Goal: Information Seeking & Learning: Learn about a topic

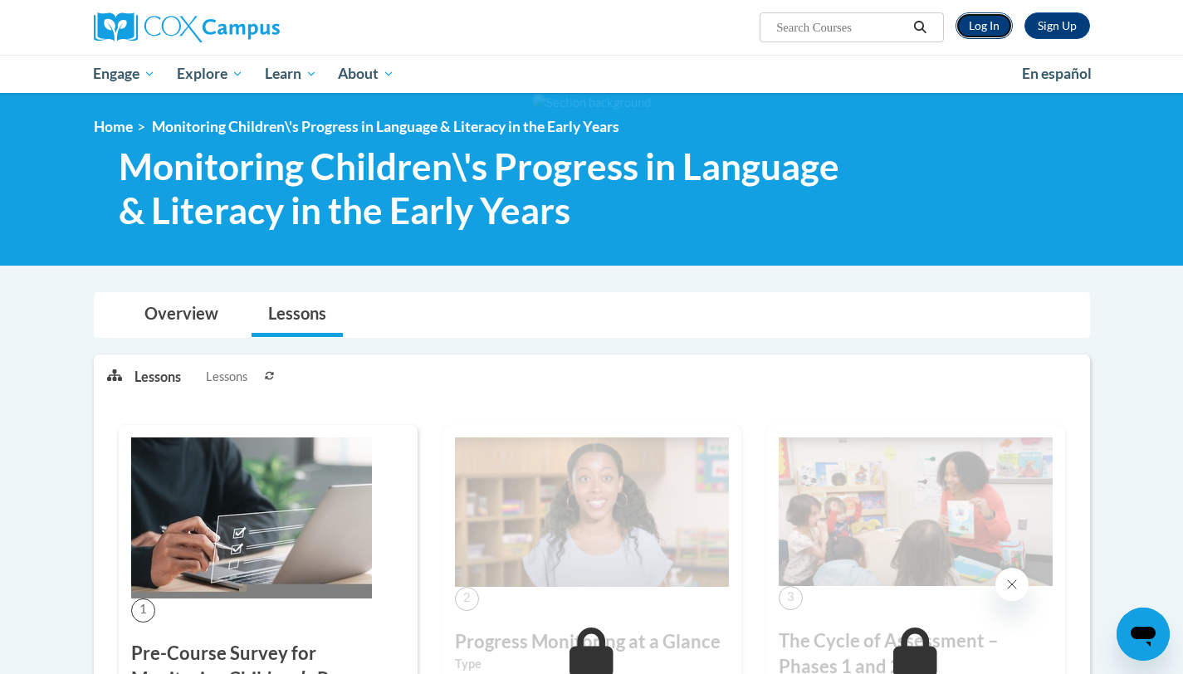
click at [997, 27] on link "Log In" at bounding box center [984, 25] width 57 height 27
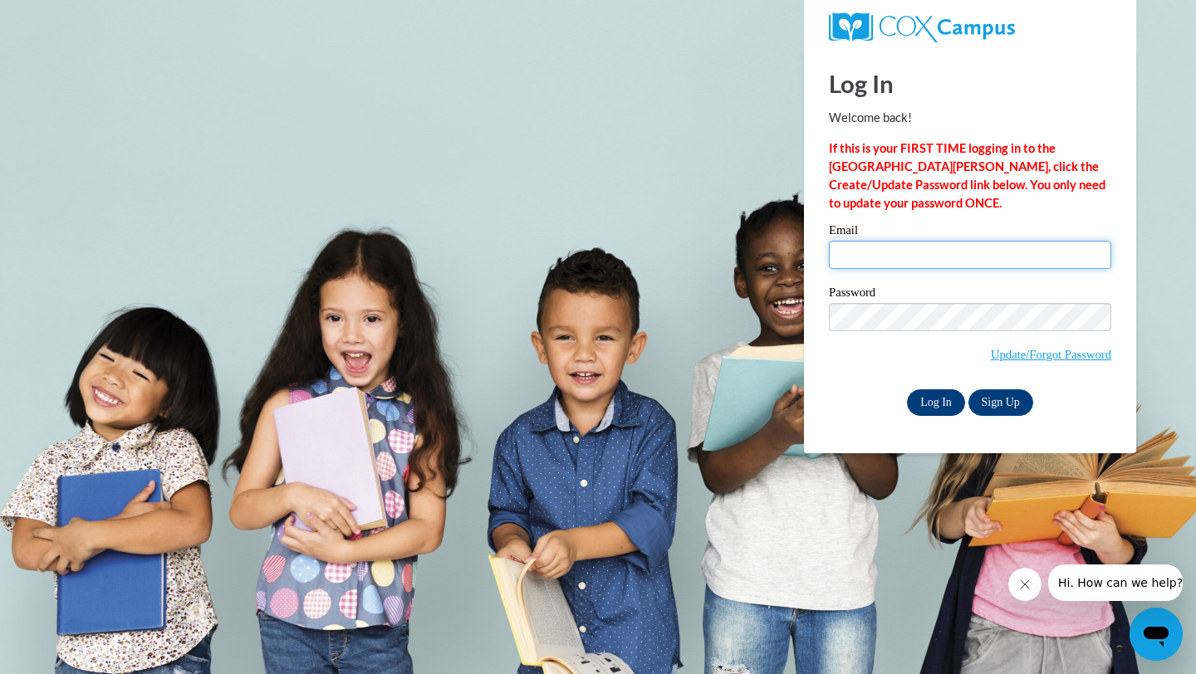
type input "[EMAIL_ADDRESS][DOMAIN_NAME]"
click at [948, 409] on input "Log In" at bounding box center [936, 402] width 58 height 27
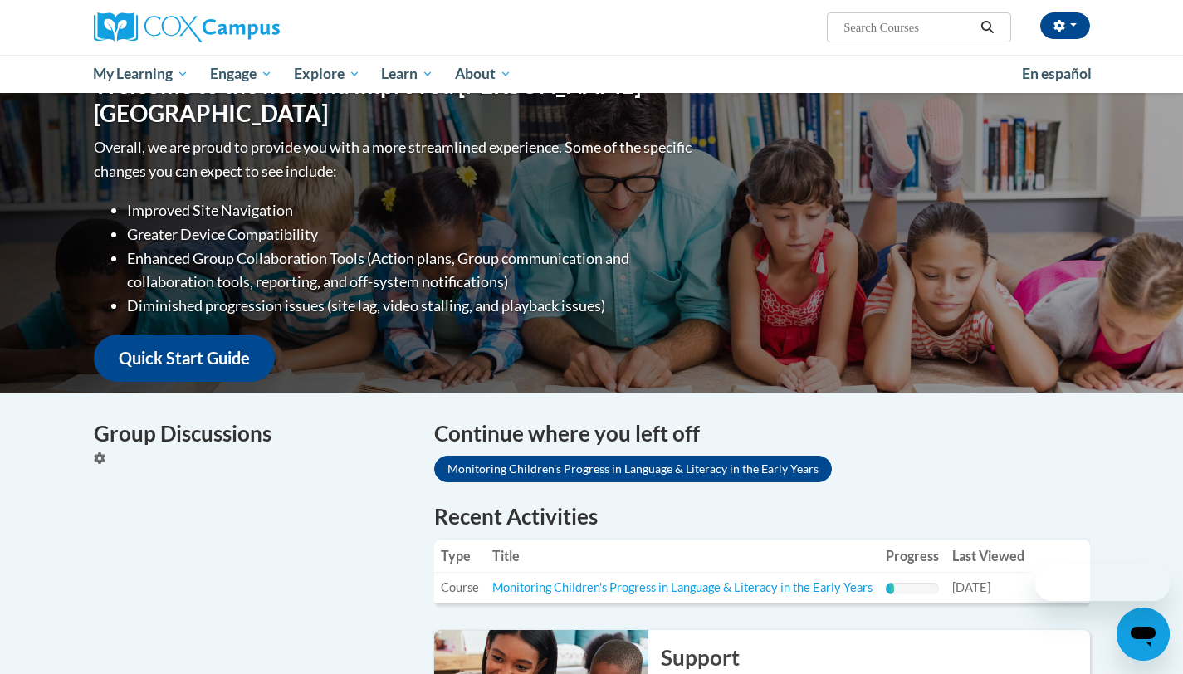
scroll to position [486, 0]
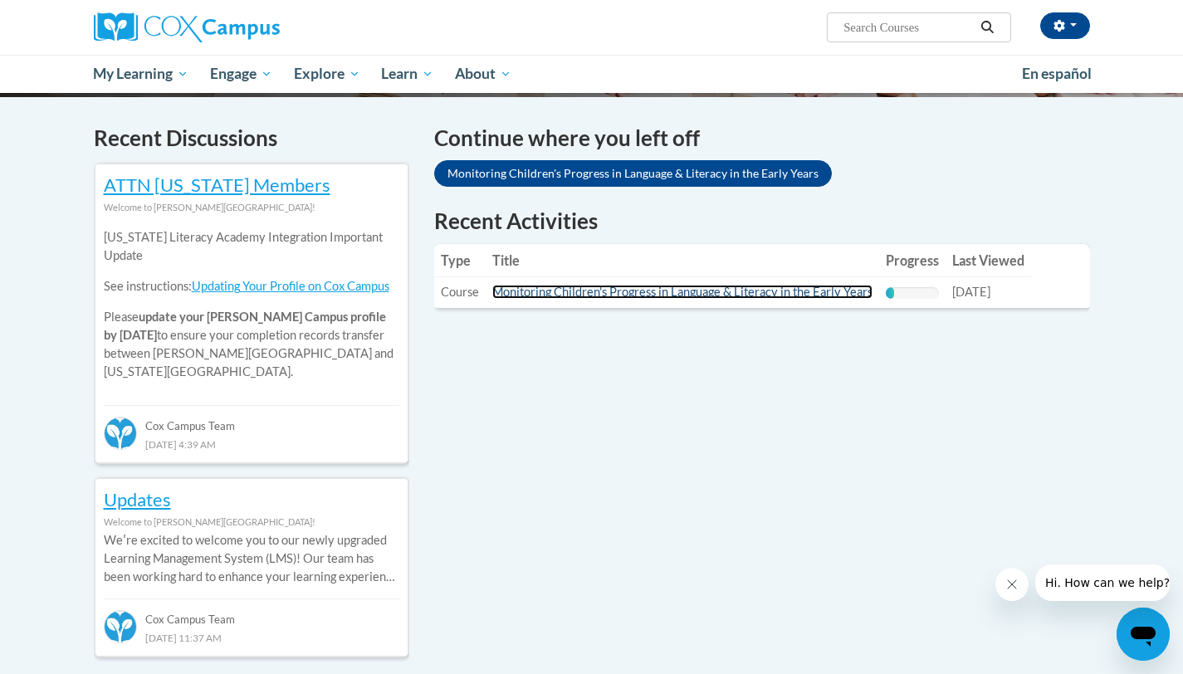
click at [735, 292] on link "Monitoring Children's Progress in Language & Literacy in the Early Years" at bounding box center [682, 292] width 380 height 14
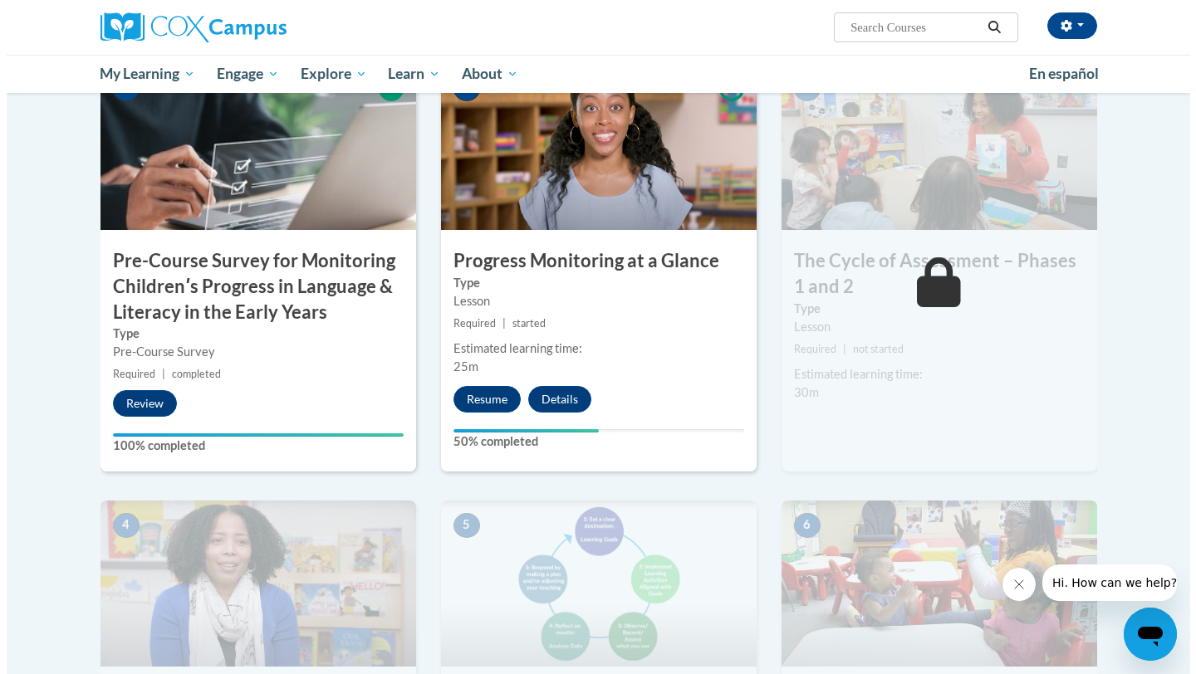
scroll to position [500, 0]
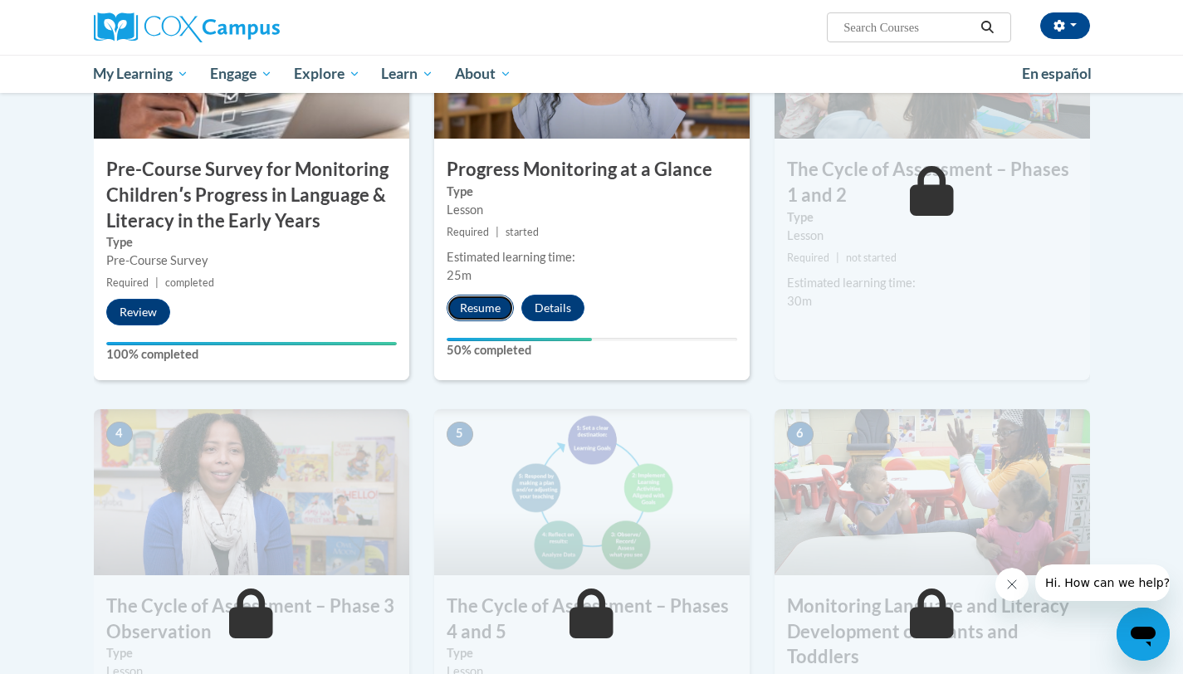
click at [484, 307] on button "Resume" at bounding box center [480, 308] width 67 height 27
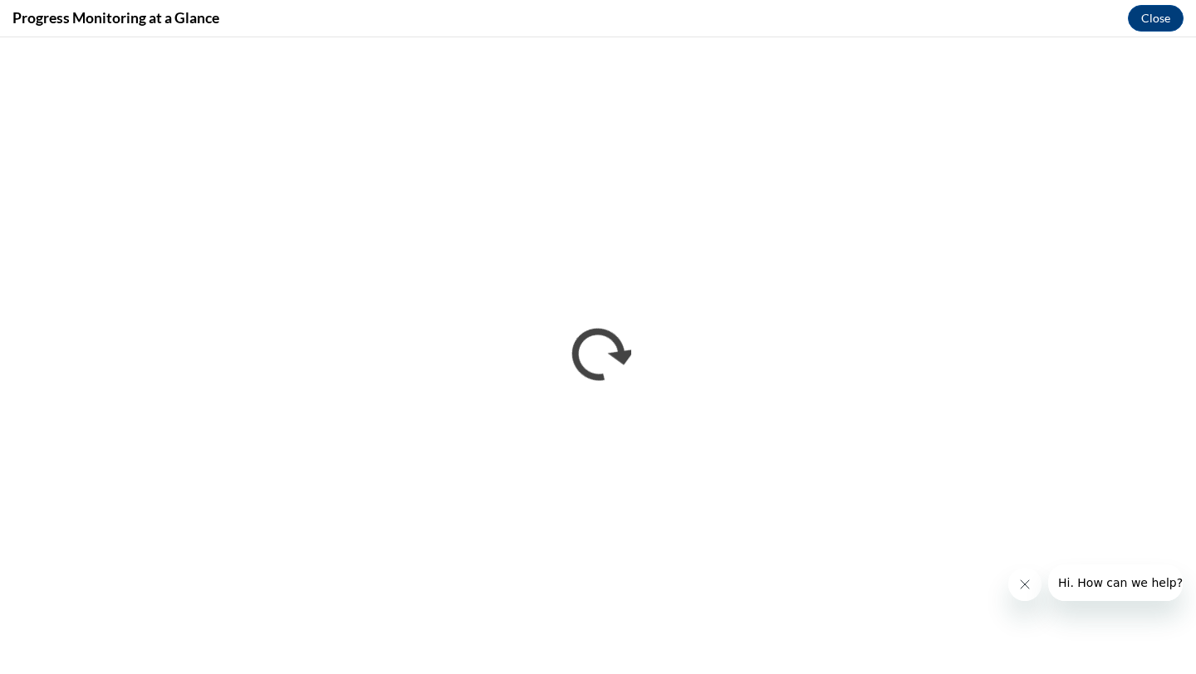
scroll to position [0, 0]
